Goal: Navigation & Orientation: Go to known website

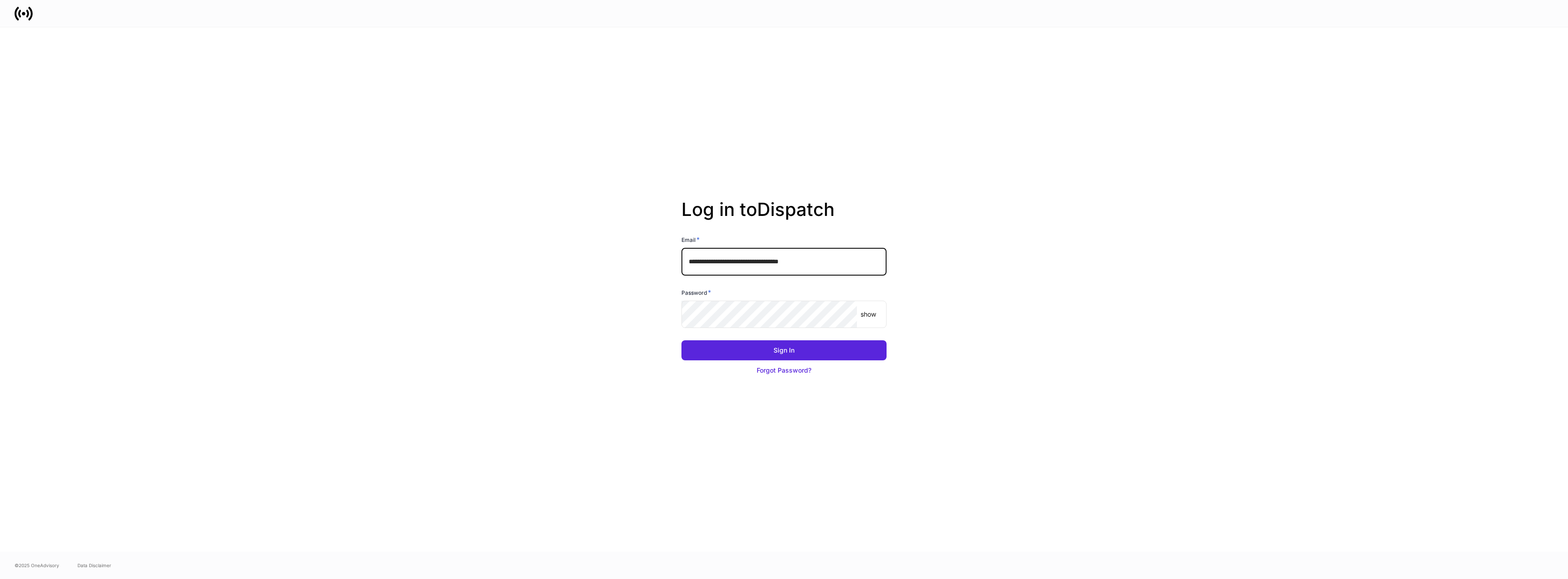
click at [746, 260] on input "**********" at bounding box center [784, 261] width 205 height 27
type input "**********"
click at [825, 351] on button "Sign In" at bounding box center [784, 350] width 205 height 20
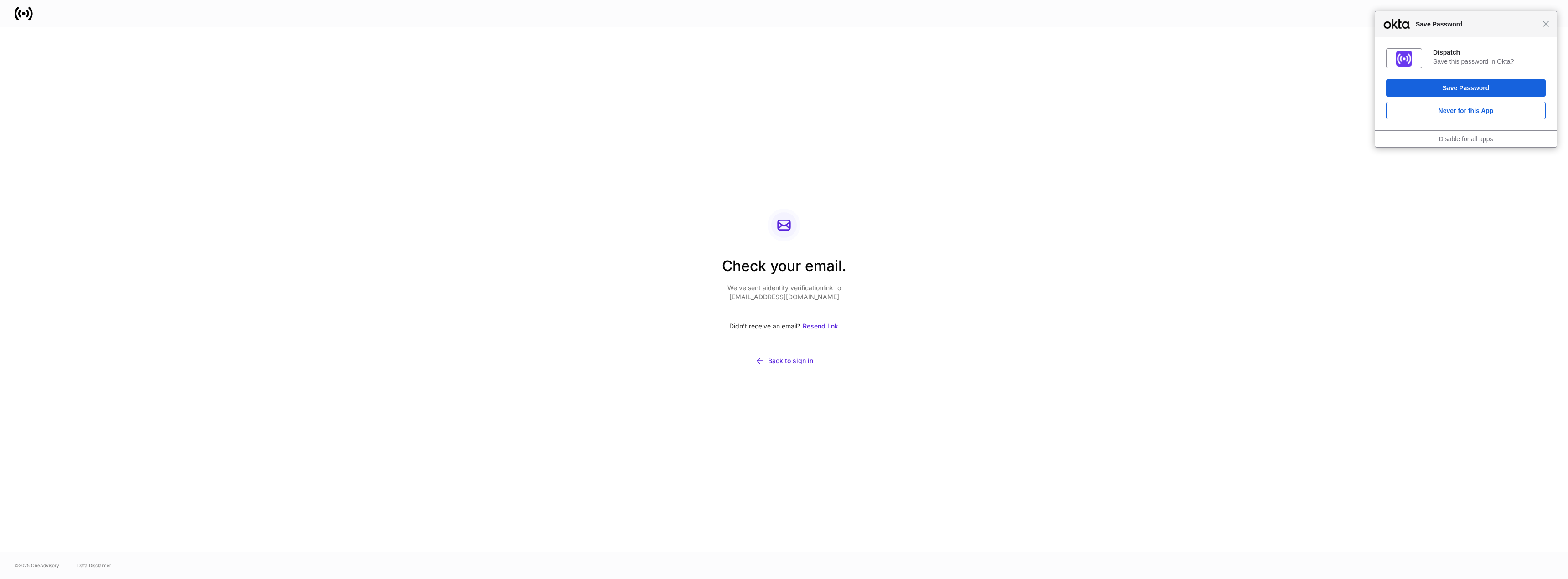
click at [1547, 28] on div "Close Save Password" at bounding box center [1466, 24] width 181 height 26
